Goal: Transaction & Acquisition: Purchase product/service

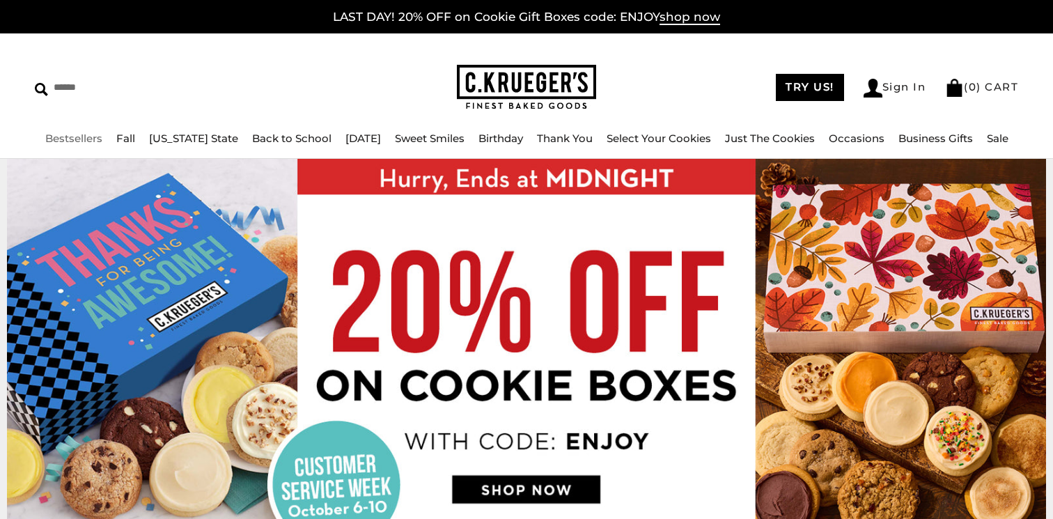
click at [70, 140] on link "Bestsellers" at bounding box center [73, 138] width 57 height 13
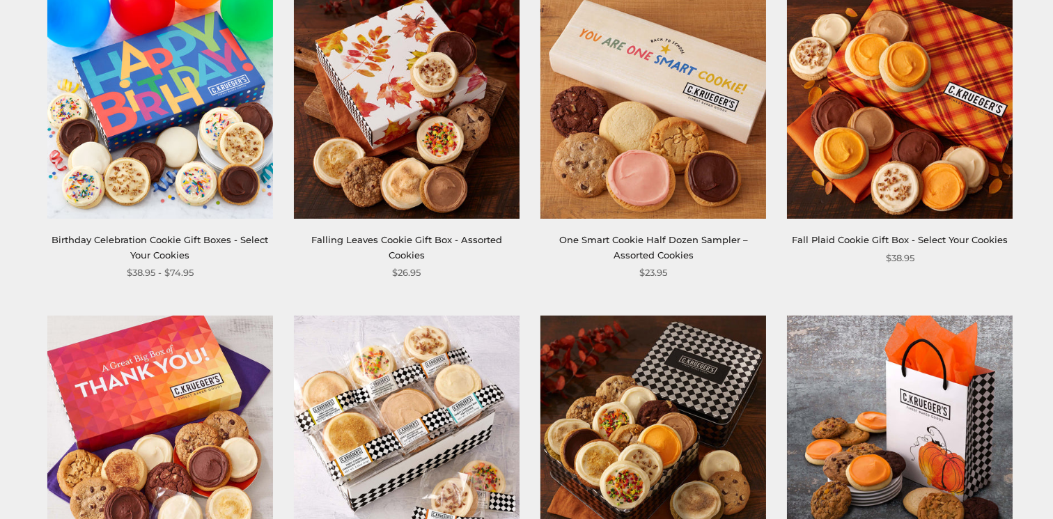
scroll to position [636, 0]
